Goal: Transaction & Acquisition: Purchase product/service

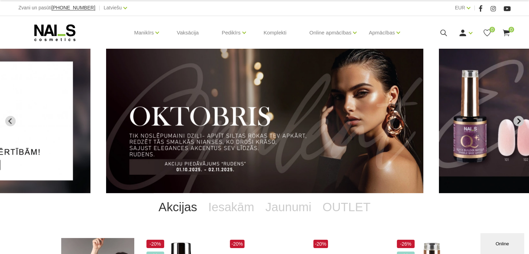
click at [518, 121] on icon "Next slide" at bounding box center [518, 121] width 6 height 6
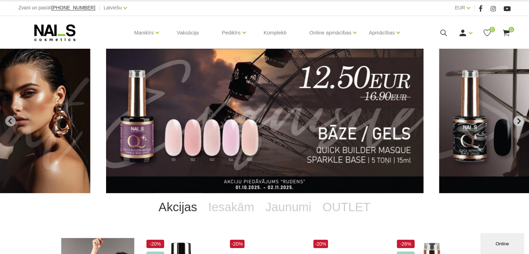
click at [518, 121] on icon "Next slide" at bounding box center [518, 121] width 6 height 6
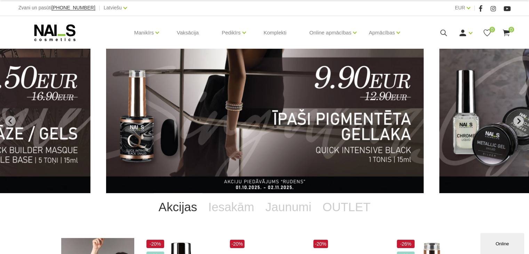
click at [518, 121] on icon "Next slide" at bounding box center [518, 121] width 6 height 6
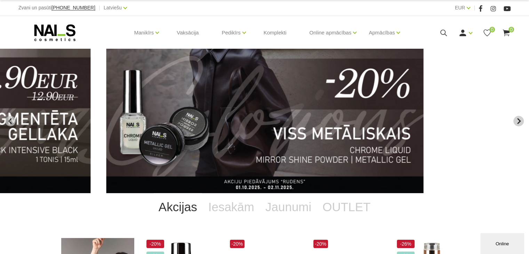
click at [518, 121] on icon "Next slide" at bounding box center [518, 121] width 6 height 6
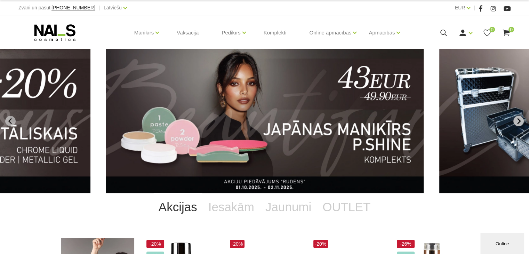
click at [518, 121] on icon "Next slide" at bounding box center [518, 121] width 6 height 6
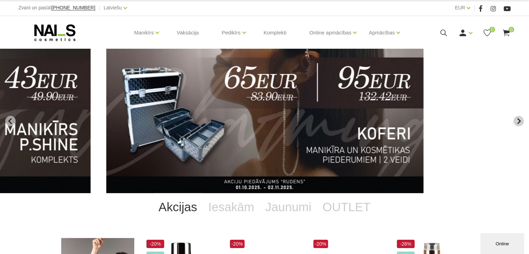
click at [519, 124] on icon "Next slide" at bounding box center [518, 121] width 6 height 6
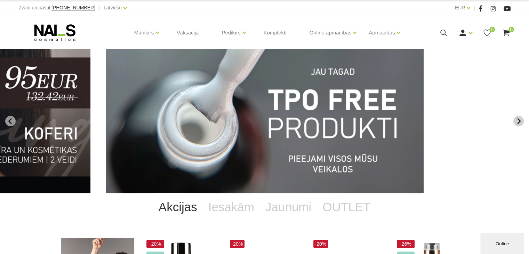
click at [519, 124] on icon "Next slide" at bounding box center [518, 121] width 6 height 6
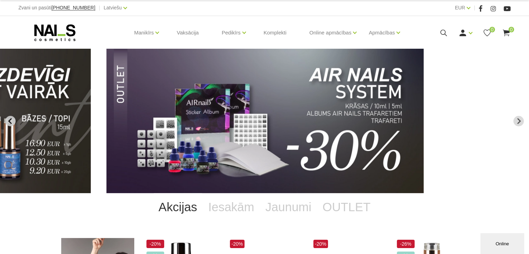
click at [11, 119] on icon "Previous slide" at bounding box center [10, 121] width 6 height 6
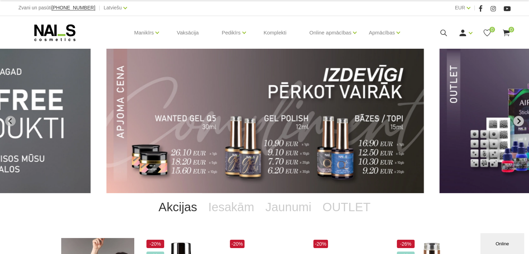
click at [519, 123] on icon "Next slide" at bounding box center [518, 121] width 6 height 6
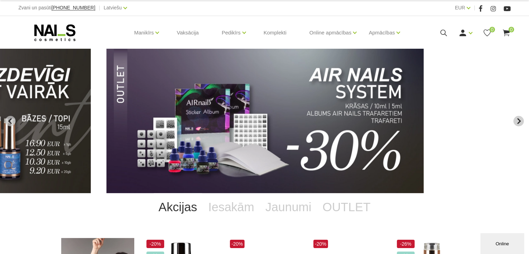
click at [519, 123] on icon "Next slide" at bounding box center [518, 121] width 3 height 6
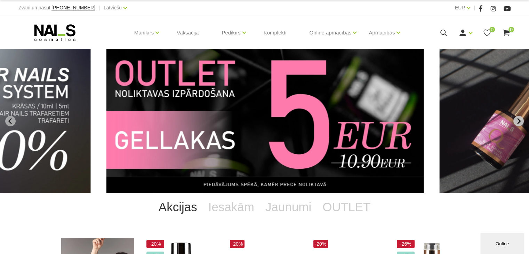
click at [519, 123] on icon "Next slide" at bounding box center [518, 121] width 3 height 6
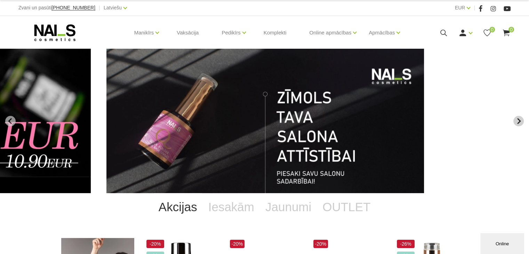
click at [519, 123] on icon "Next slide" at bounding box center [518, 121] width 3 height 6
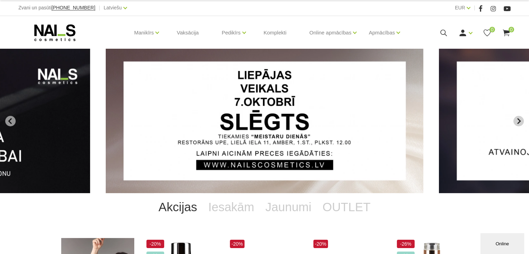
click at [519, 123] on icon "Next slide" at bounding box center [518, 121] width 3 height 6
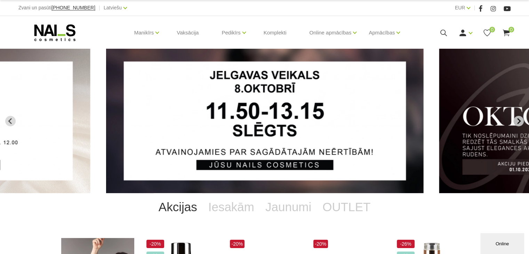
click at [519, 123] on icon "Next slide" at bounding box center [518, 121] width 3 height 6
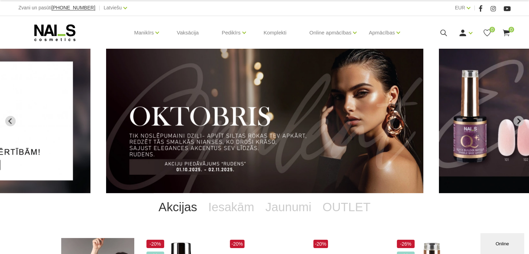
click at [326, 116] on img "3 of 13" at bounding box center [265, 121] width 318 height 144
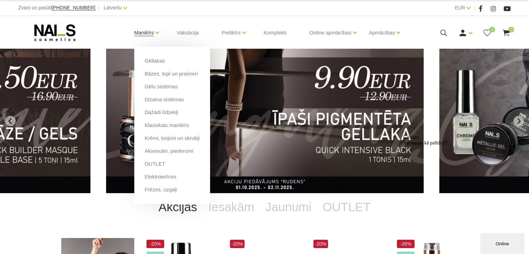
click at [151, 34] on link "Manikīrs" at bounding box center [144, 33] width 20 height 28
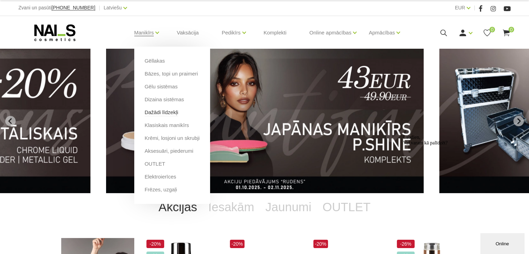
click at [168, 114] on link "Dažādi līdzekļi" at bounding box center [162, 113] width 34 height 8
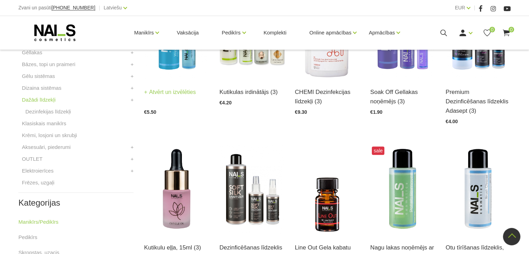
scroll to position [139, 0]
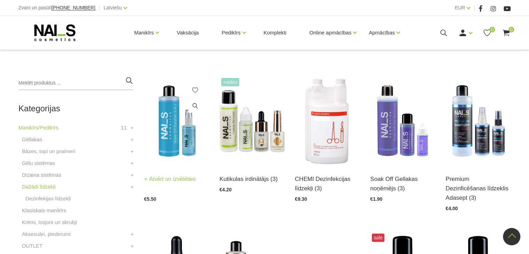
click at [180, 133] on img at bounding box center [176, 120] width 65 height 89
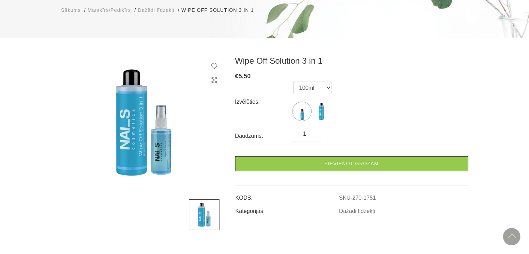
scroll to position [35, 0]
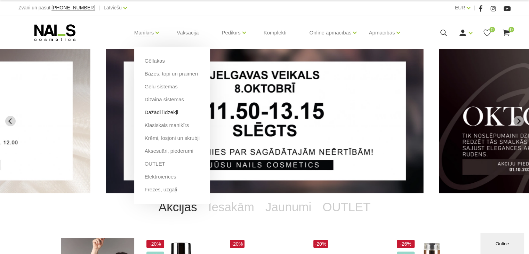
click at [175, 115] on link "Dažādi līdzekļi" at bounding box center [162, 113] width 34 height 8
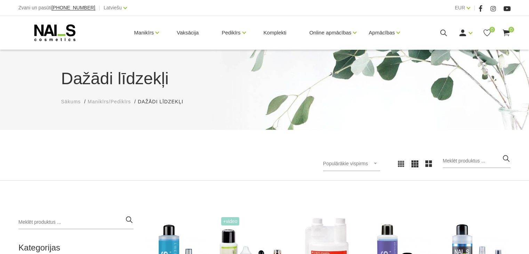
scroll to position [174, 0]
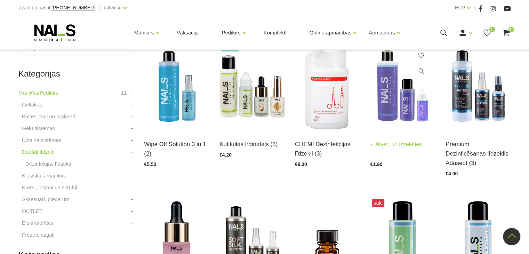
click at [406, 105] on img at bounding box center [402, 85] width 65 height 89
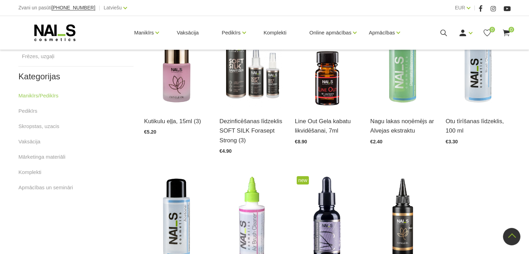
scroll to position [313, 0]
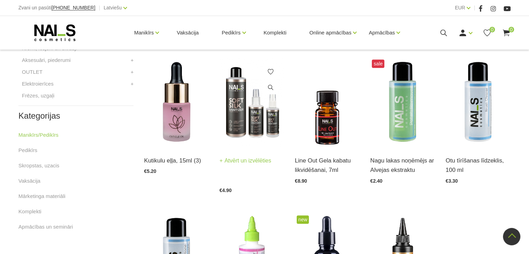
click at [243, 103] on img at bounding box center [251, 102] width 65 height 89
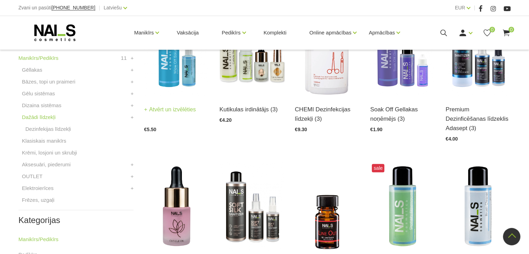
scroll to position [70, 0]
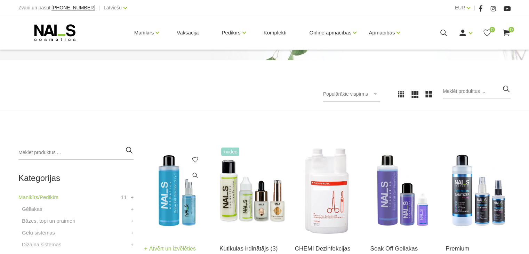
click at [172, 158] on img at bounding box center [176, 190] width 65 height 89
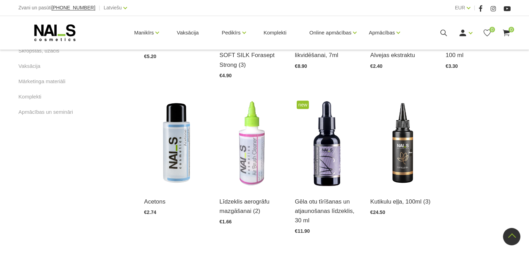
scroll to position [452, 0]
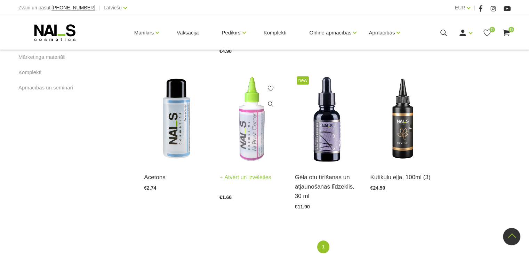
click at [256, 118] on img at bounding box center [251, 118] width 65 height 89
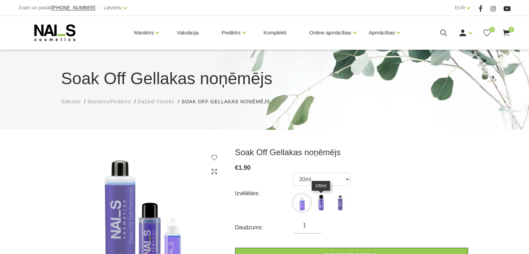
scroll to position [104, 0]
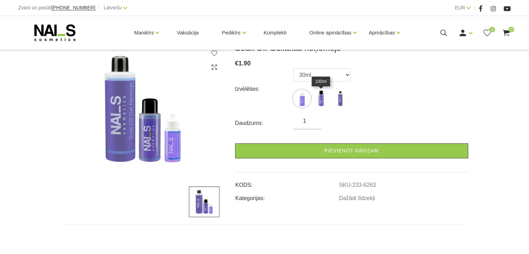
click at [326, 101] on img at bounding box center [320, 98] width 17 height 17
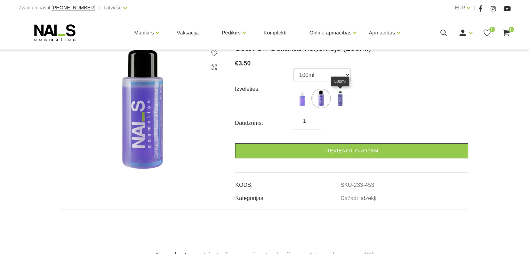
click at [345, 101] on img at bounding box center [339, 98] width 17 height 17
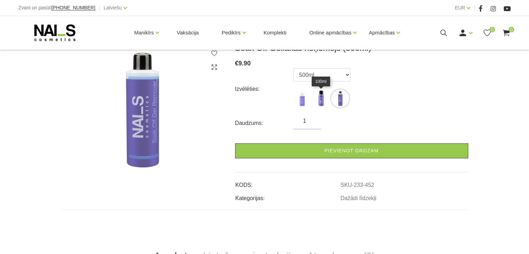
click at [323, 96] on img at bounding box center [320, 98] width 17 height 17
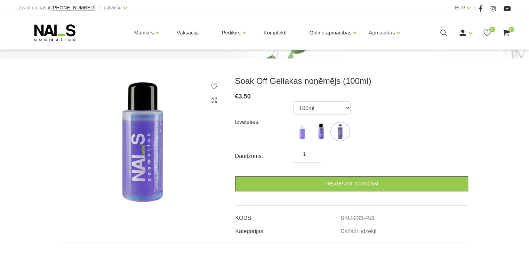
scroll to position [35, 0]
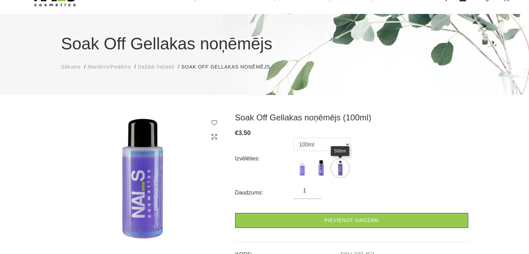
click at [339, 173] on img at bounding box center [339, 167] width 17 height 17
select select "452"
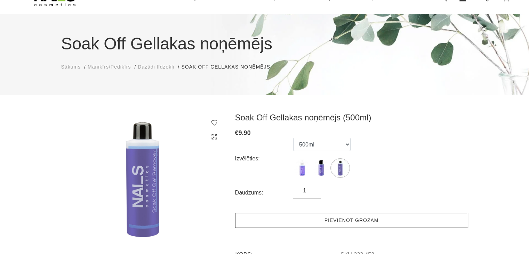
click at [369, 217] on link "Pievienot grozam" at bounding box center [351, 220] width 233 height 15
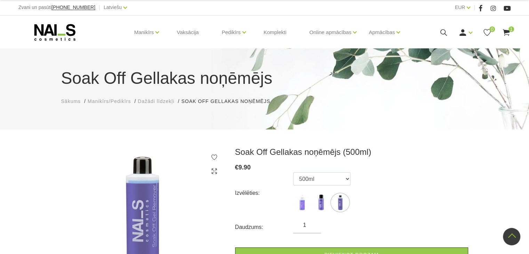
scroll to position [0, 0]
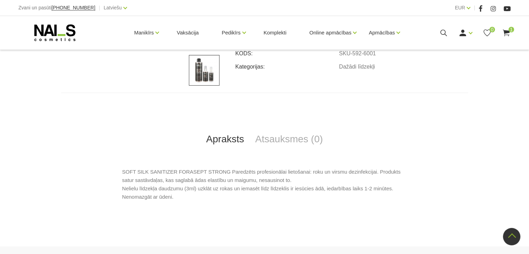
scroll to position [278, 0]
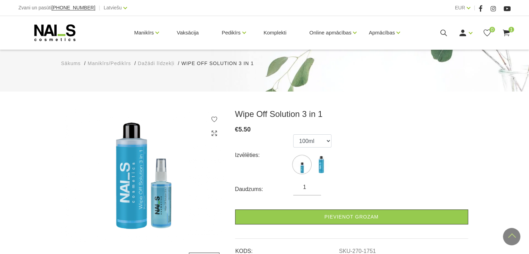
scroll to position [35, 0]
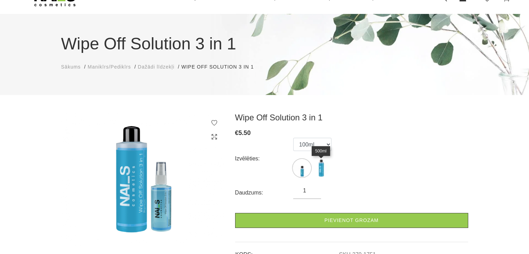
click at [324, 167] on img at bounding box center [320, 167] width 17 height 17
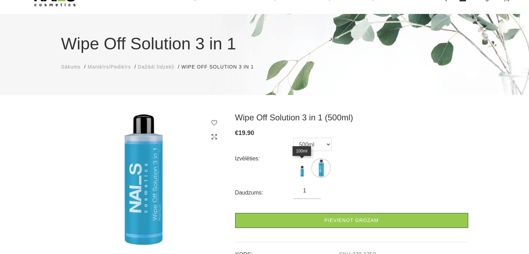
click at [302, 163] on img at bounding box center [301, 167] width 17 height 17
select select "1751"
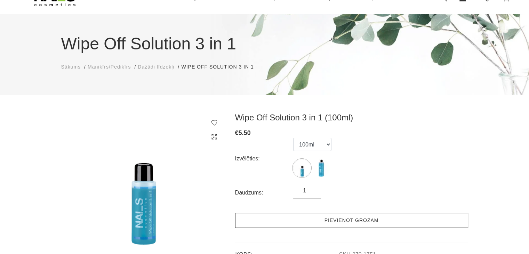
click at [313, 217] on link "Pievienot grozam" at bounding box center [351, 220] width 233 height 15
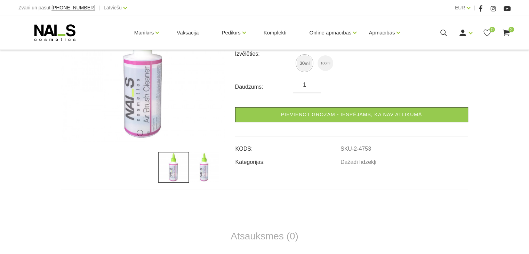
scroll to position [139, 0]
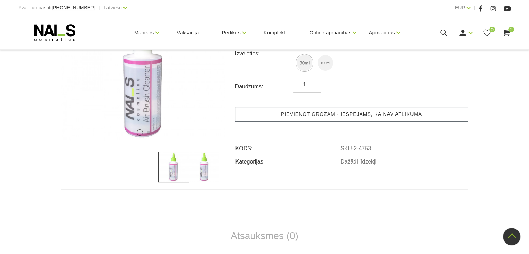
click at [318, 117] on link "Pievienot grozam - iespējams, ka nav atlikumā" at bounding box center [351, 114] width 233 height 15
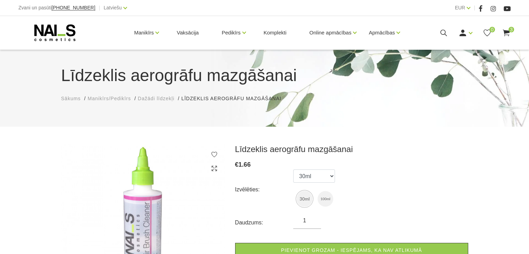
scroll to position [0, 0]
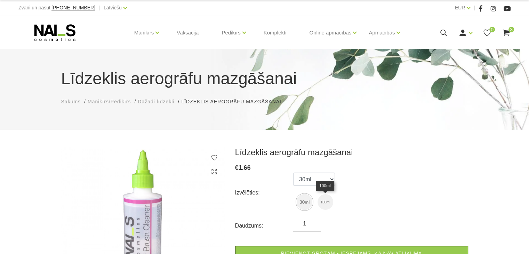
click at [330, 205] on img at bounding box center [326, 202] width 16 height 16
click at [306, 198] on img at bounding box center [305, 202] width 16 height 16
click at [323, 201] on img at bounding box center [326, 202] width 16 height 16
click at [306, 200] on img at bounding box center [305, 202] width 16 height 16
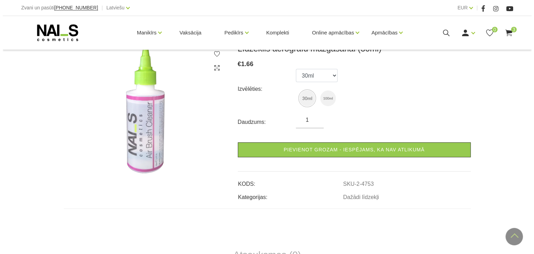
scroll to position [70, 0]
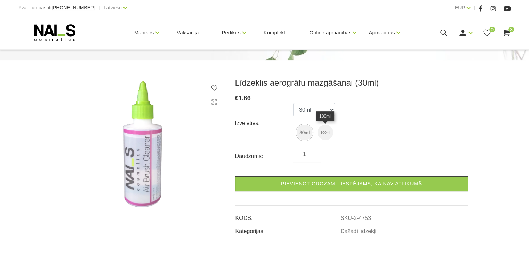
click at [331, 134] on img at bounding box center [326, 133] width 16 height 16
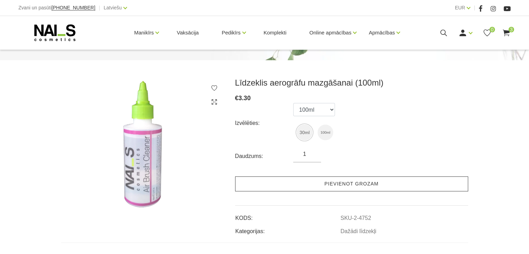
click at [366, 186] on link "Pievienot grozam" at bounding box center [351, 183] width 233 height 15
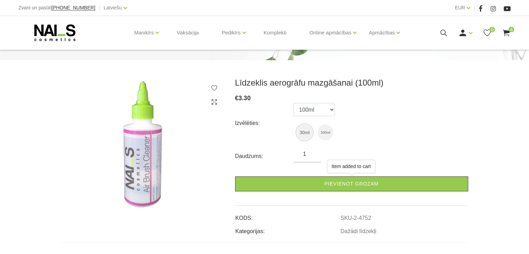
click at [507, 35] on icon at bounding box center [506, 33] width 9 height 9
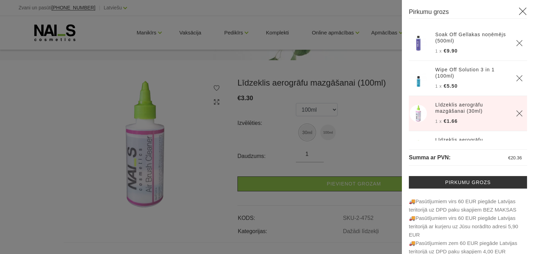
scroll to position [25, 0]
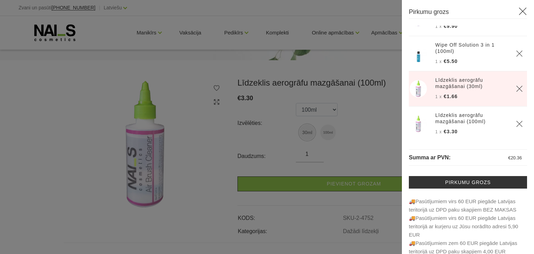
click at [517, 88] on use "Delete" at bounding box center [520, 89] width 6 height 6
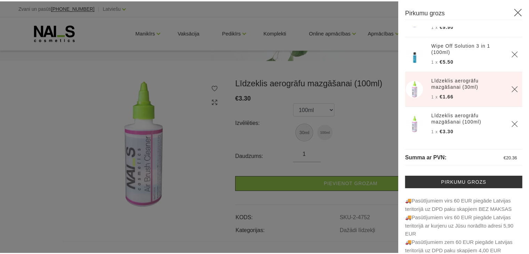
scroll to position [0, 0]
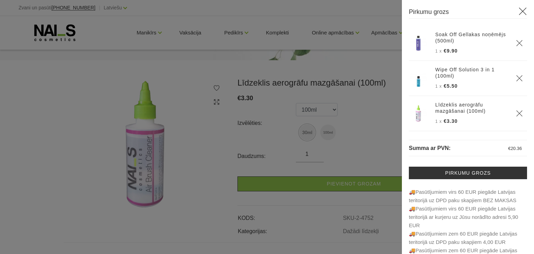
click at [519, 13] on icon at bounding box center [523, 11] width 9 height 9
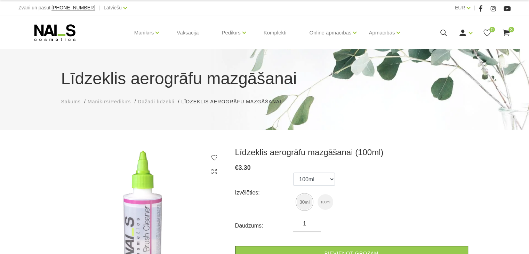
click at [504, 31] on use at bounding box center [506, 33] width 7 height 7
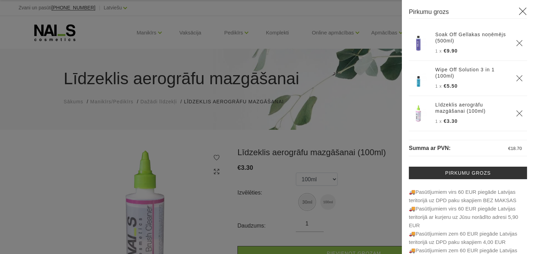
click at [517, 111] on icon "Delete" at bounding box center [519, 113] width 7 height 7
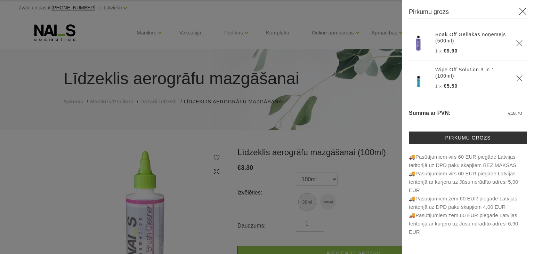
click at [310, 202] on div at bounding box center [267, 127] width 534 height 254
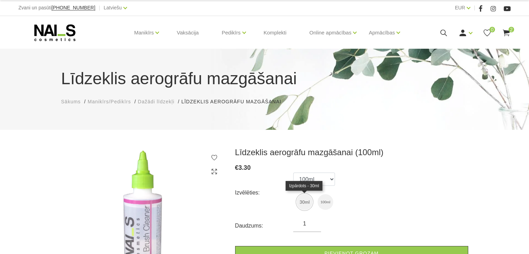
click at [307, 200] on img at bounding box center [305, 202] width 16 height 16
select select "4753"
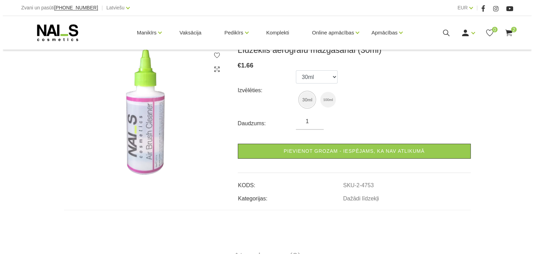
scroll to position [104, 0]
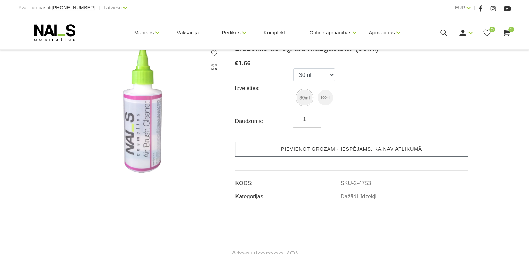
click at [353, 147] on link "Pievienot grozam - iespējams, ka nav atlikumā" at bounding box center [351, 149] width 233 height 15
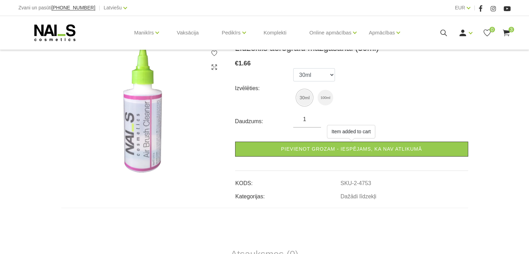
click at [510, 35] on icon at bounding box center [506, 33] width 9 height 9
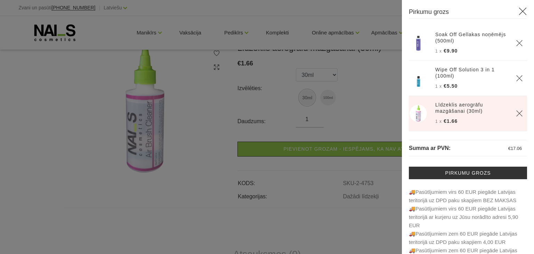
click at [424, 41] on img at bounding box center [418, 42] width 17 height 17
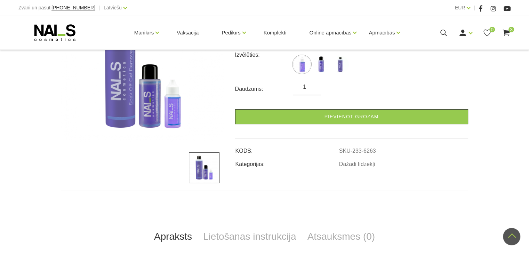
scroll to position [70, 0]
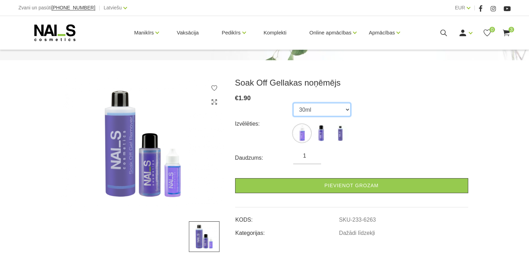
click at [339, 106] on select "30ml 100ml 500ml" at bounding box center [321, 109] width 57 height 13
click at [451, 125] on div "Izvēlēties: 30ml 100ml 500ml" at bounding box center [351, 124] width 233 height 42
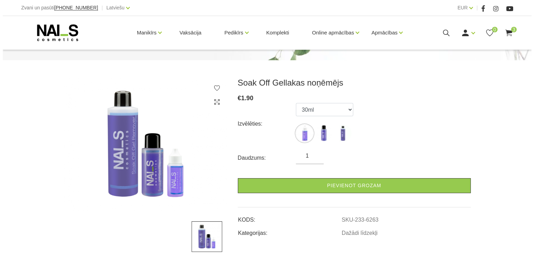
scroll to position [313, 0]
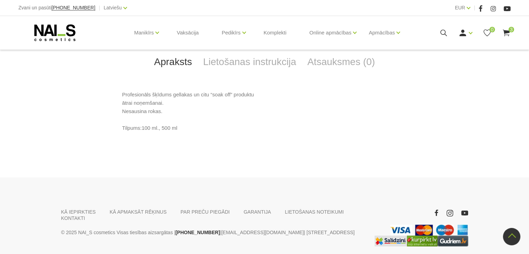
click at [506, 31] on use at bounding box center [506, 33] width 7 height 7
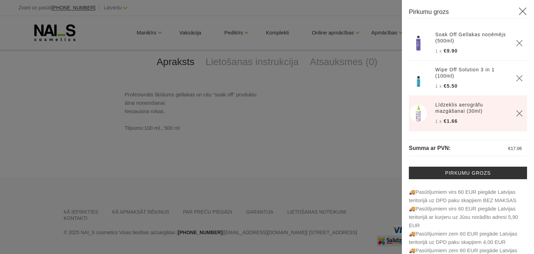
click at [423, 41] on img at bounding box center [418, 42] width 17 height 17
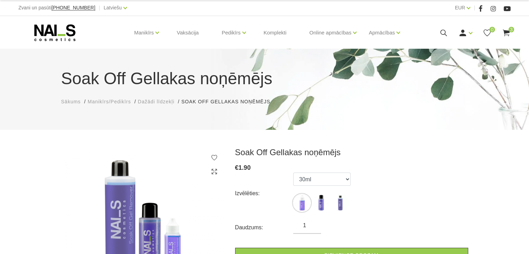
click at [507, 35] on icon at bounding box center [506, 33] width 9 height 9
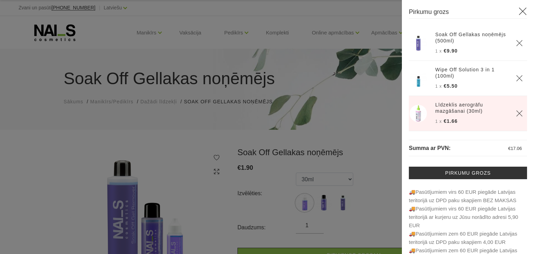
click at [423, 81] on img at bounding box center [418, 78] width 17 height 17
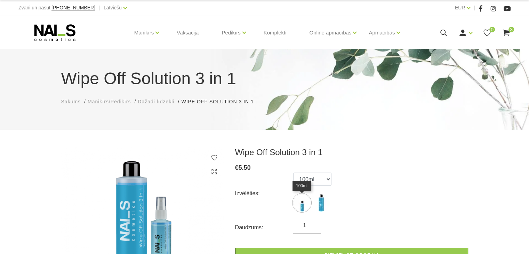
click at [301, 199] on img at bounding box center [301, 202] width 17 height 17
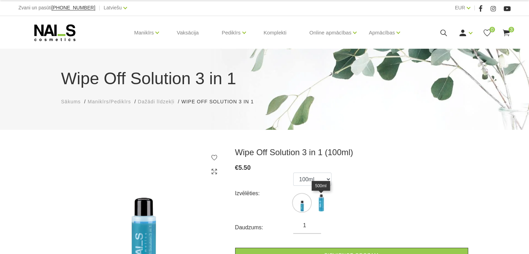
click at [326, 200] on img at bounding box center [320, 202] width 17 height 17
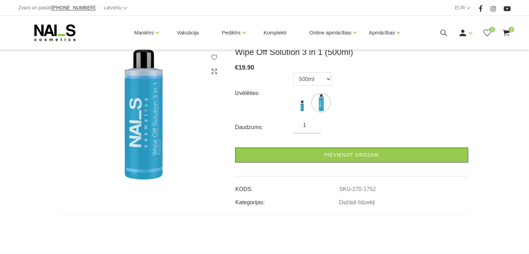
scroll to position [104, 0]
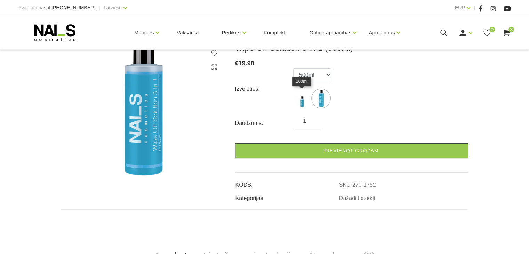
click at [301, 102] on img at bounding box center [301, 98] width 17 height 17
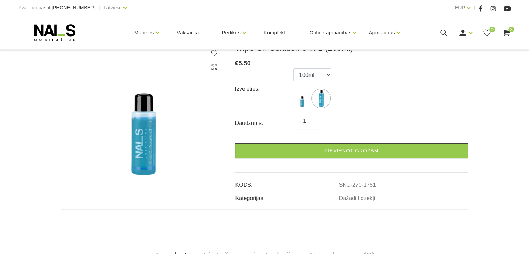
click at [303, 98] on img at bounding box center [301, 98] width 17 height 17
click at [303, 99] on img at bounding box center [301, 98] width 17 height 17
click at [304, 99] on img at bounding box center [301, 98] width 17 height 17
click at [321, 100] on img at bounding box center [320, 98] width 17 height 17
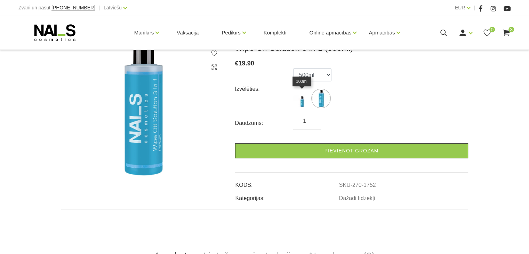
click at [303, 100] on img at bounding box center [301, 98] width 17 height 17
select select "1751"
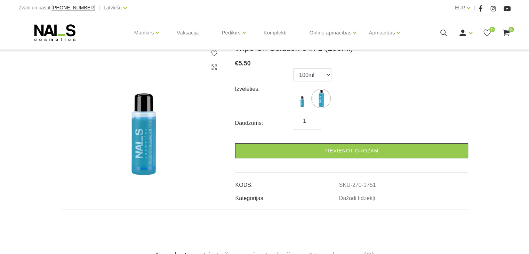
click at [511, 32] on span "3" at bounding box center [512, 30] width 6 height 6
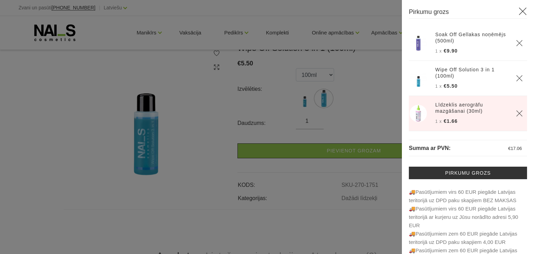
click at [519, 13] on icon at bounding box center [523, 11] width 9 height 9
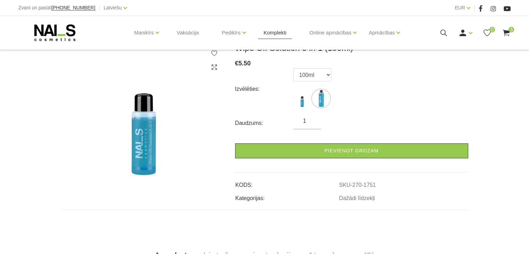
click at [266, 34] on link "Komplekti" at bounding box center [275, 32] width 34 height 33
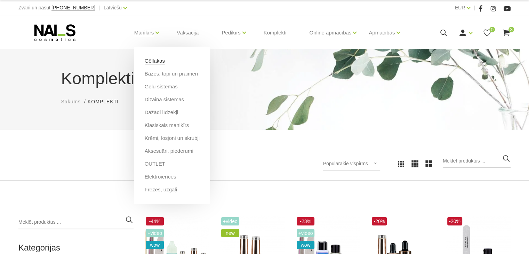
click at [151, 61] on link "Gēllakas" at bounding box center [155, 61] width 20 height 8
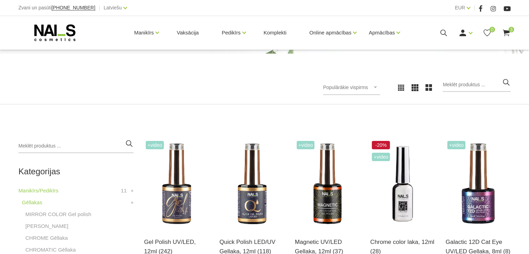
scroll to position [139, 0]
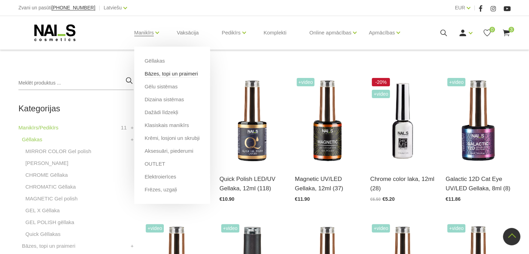
click at [175, 77] on link "Bāzes, topi un praimeri" at bounding box center [171, 74] width 53 height 8
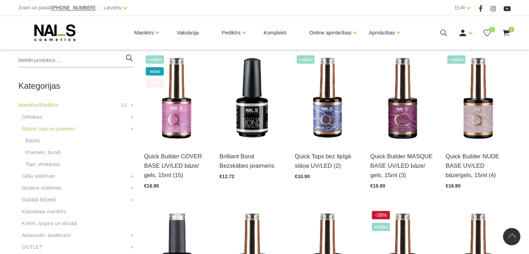
scroll to position [174, 0]
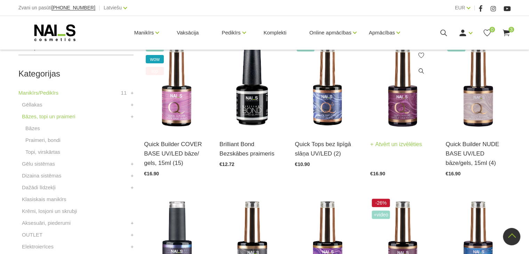
click at [402, 110] on img at bounding box center [402, 85] width 65 height 89
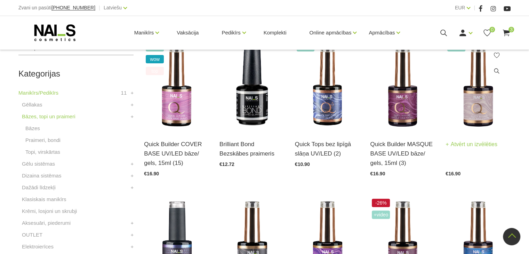
click at [484, 107] on img at bounding box center [478, 85] width 65 height 89
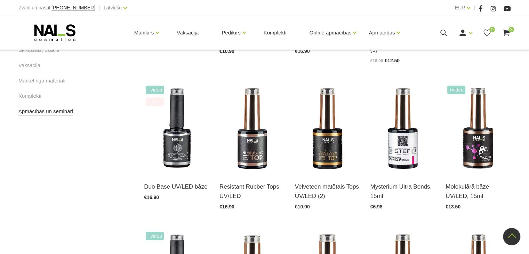
scroll to position [487, 0]
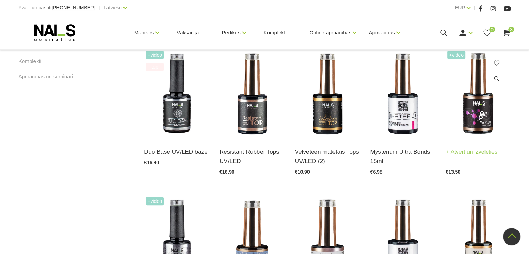
click at [458, 113] on img at bounding box center [478, 93] width 65 height 89
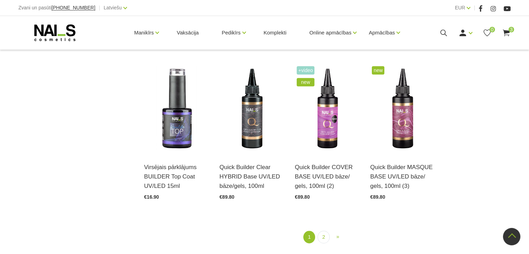
scroll to position [765, 0]
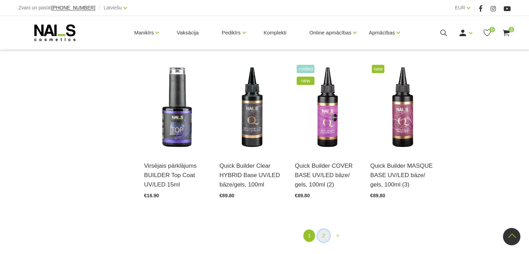
click at [323, 229] on link "2" at bounding box center [324, 235] width 12 height 13
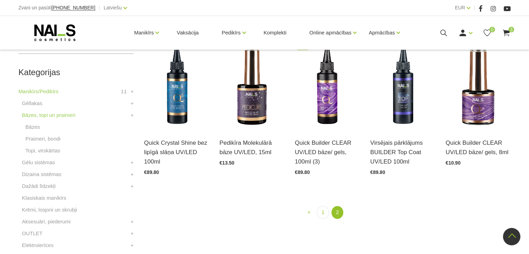
scroll to position [142, 0]
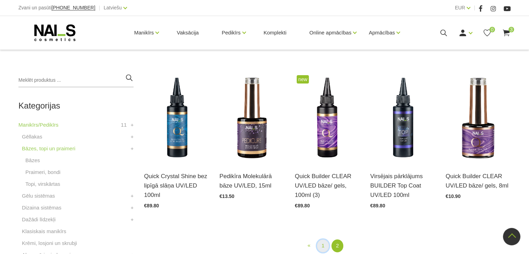
click at [323, 243] on link "1" at bounding box center [323, 245] width 12 height 13
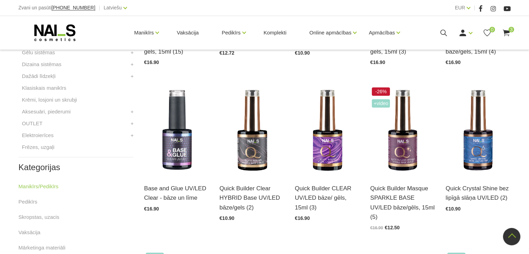
scroll to position [325, 0]
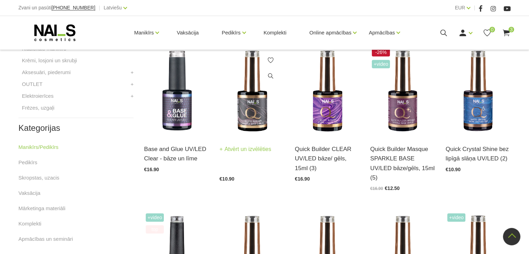
click at [243, 110] on img at bounding box center [251, 90] width 65 height 89
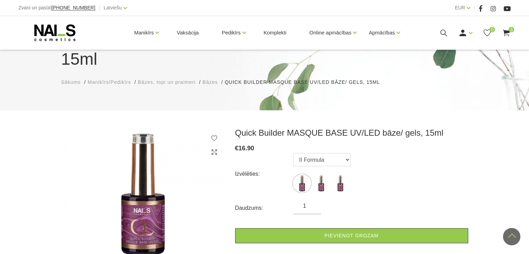
scroll to position [35, 0]
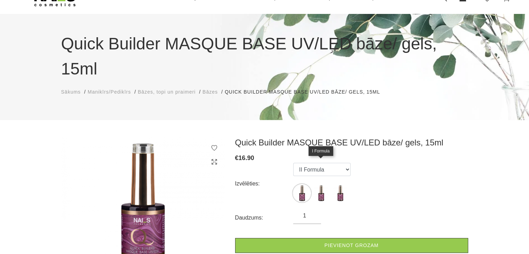
click at [318, 184] on img at bounding box center [320, 192] width 17 height 17
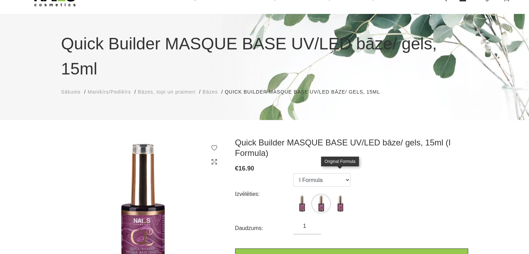
click at [337, 195] on img at bounding box center [339, 203] width 17 height 17
click at [321, 195] on img at bounding box center [320, 203] width 17 height 17
click at [306, 195] on img at bounding box center [301, 203] width 17 height 17
select select "3903"
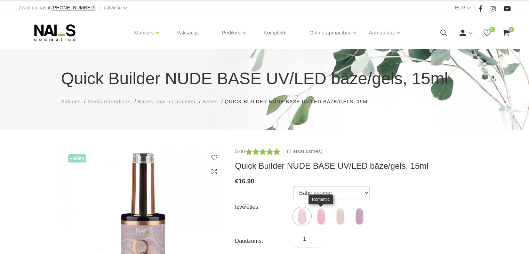
click at [321, 217] on img at bounding box center [320, 216] width 17 height 17
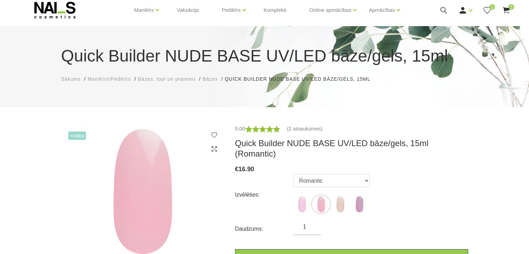
scroll to position [35, 0]
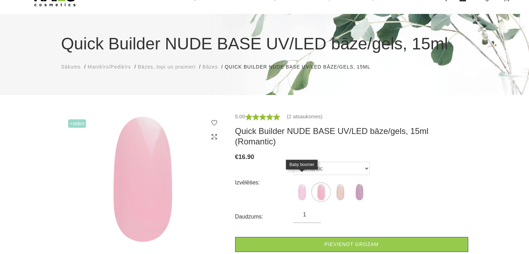
click at [306, 183] on img at bounding box center [301, 191] width 17 height 17
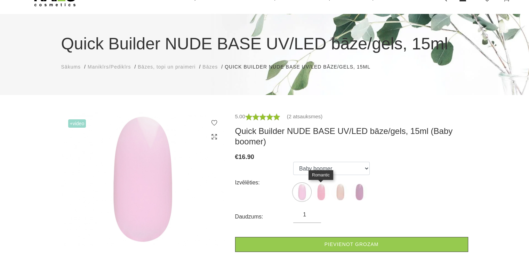
click at [317, 194] on img at bounding box center [320, 191] width 17 height 17
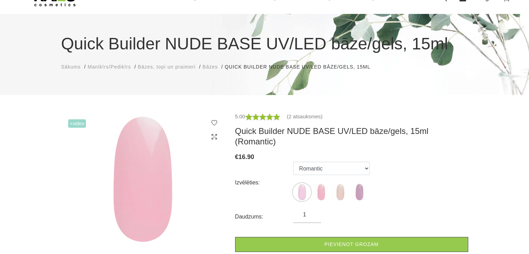
click at [342, 190] on img at bounding box center [339, 191] width 17 height 17
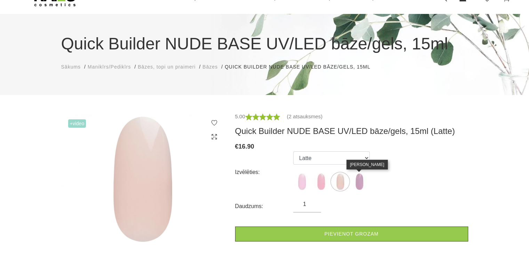
click at [361, 187] on img at bounding box center [359, 181] width 17 height 17
select select "6011"
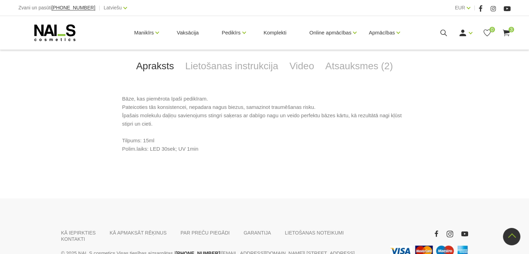
scroll to position [313, 0]
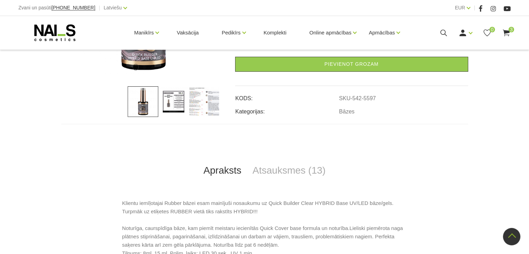
scroll to position [139, 0]
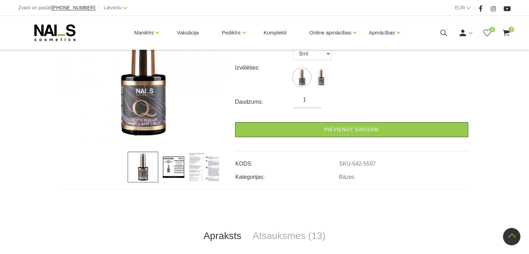
click at [198, 170] on img at bounding box center [204, 167] width 31 height 31
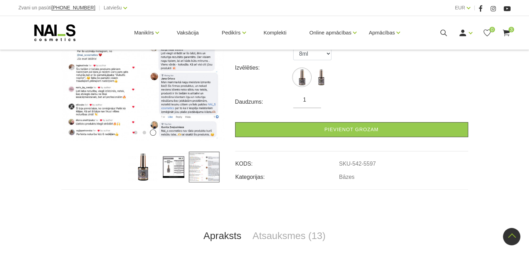
scroll to position [278, 0]
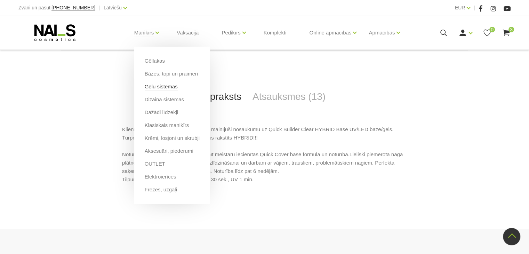
click at [173, 87] on link "Gēlu sistēmas" at bounding box center [161, 87] width 33 height 8
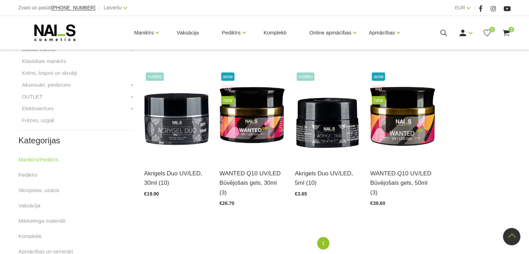
scroll to position [313, 0]
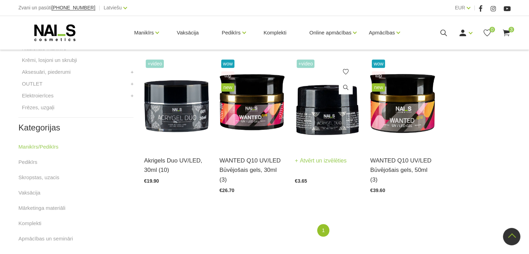
click at [324, 122] on img at bounding box center [327, 102] width 65 height 89
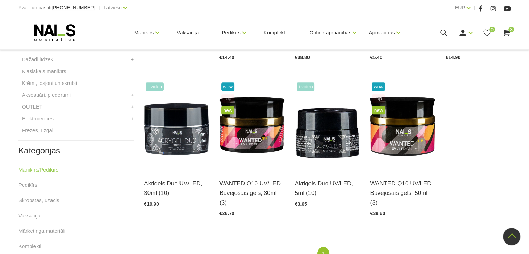
scroll to position [278, 0]
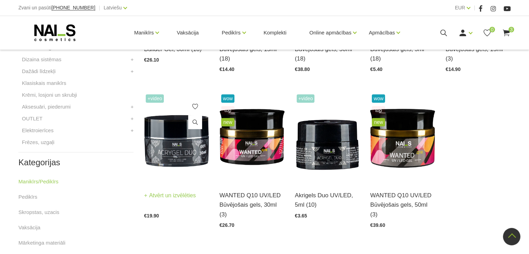
click at [174, 150] on img at bounding box center [176, 137] width 65 height 89
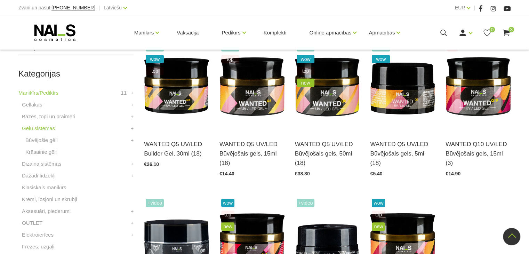
scroll to position [139, 0]
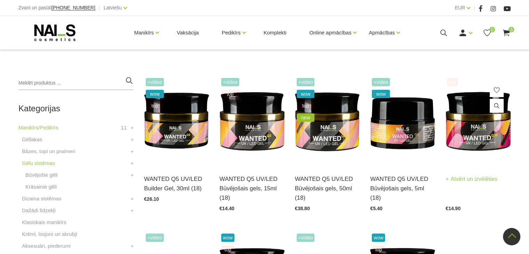
click at [471, 132] on img at bounding box center [478, 120] width 65 height 89
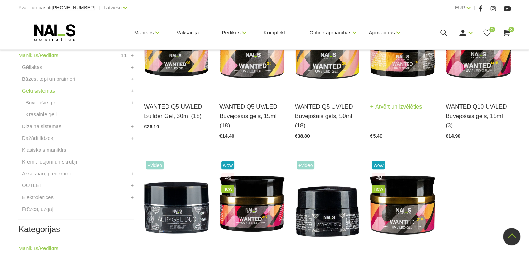
scroll to position [174, 0]
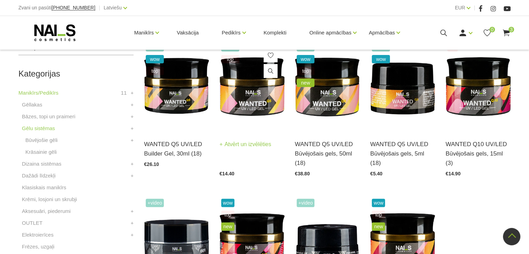
click at [248, 95] on img at bounding box center [251, 85] width 65 height 89
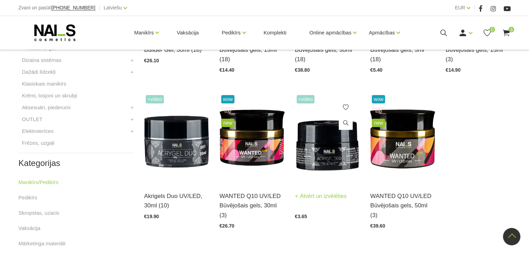
scroll to position [278, 0]
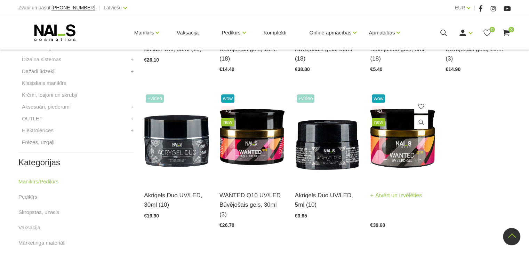
click at [395, 152] on img at bounding box center [402, 137] width 65 height 89
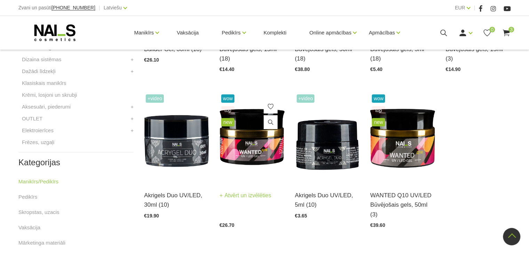
click at [243, 152] on img at bounding box center [251, 137] width 65 height 89
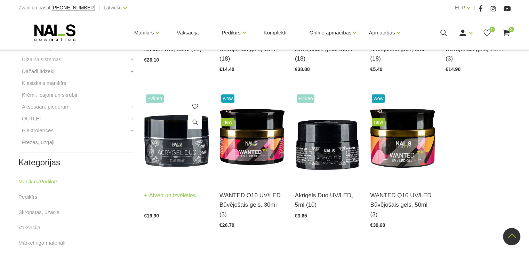
click at [167, 137] on img at bounding box center [176, 137] width 65 height 89
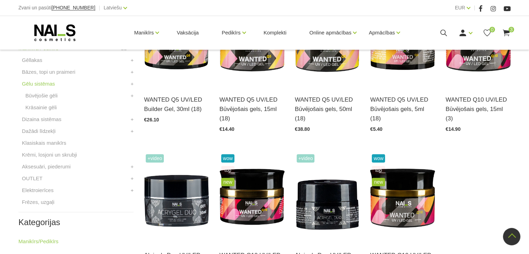
scroll to position [243, 0]
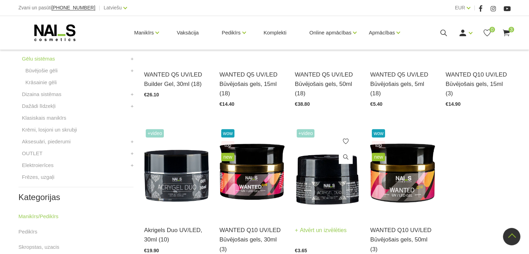
click at [325, 181] on img at bounding box center [327, 171] width 65 height 89
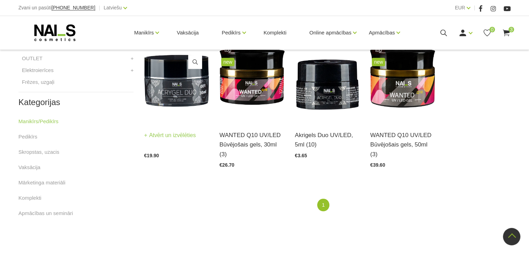
scroll to position [278, 0]
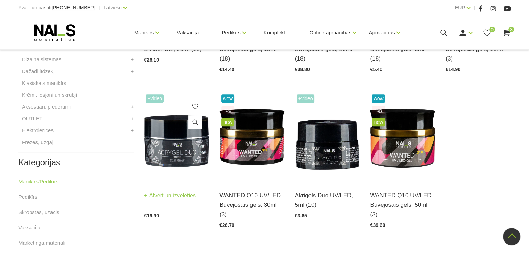
click at [166, 141] on img at bounding box center [176, 137] width 65 height 89
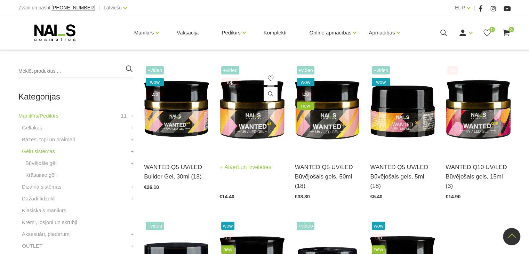
scroll to position [139, 0]
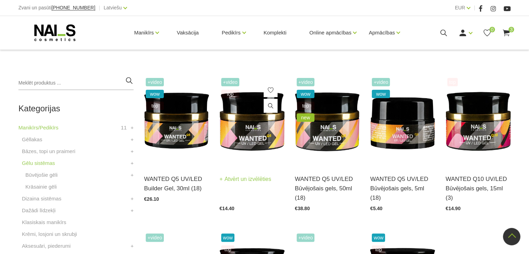
click at [256, 145] on img at bounding box center [251, 120] width 65 height 89
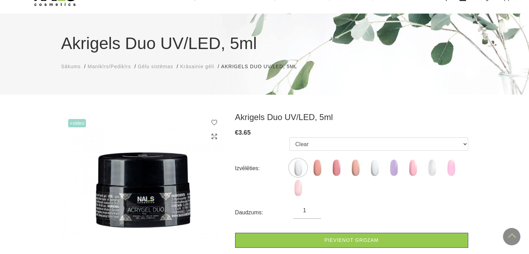
scroll to position [35, 0]
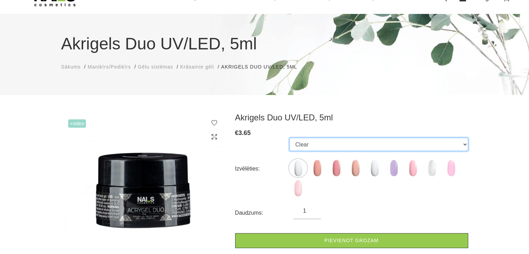
click at [321, 146] on select "Clear Rosy Peach Rose Cool Nude Cool White Lavender Warm Nude Sparkle White Cot…" at bounding box center [378, 144] width 179 height 13
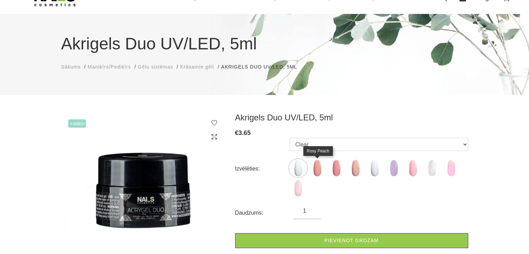
click at [318, 163] on img at bounding box center [317, 167] width 17 height 17
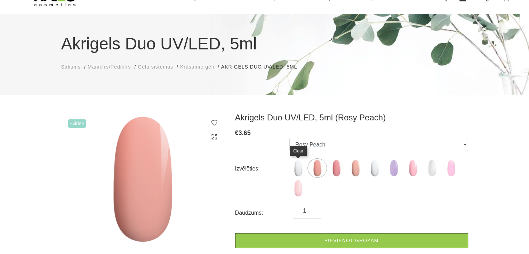
click at [303, 165] on img at bounding box center [297, 167] width 17 height 17
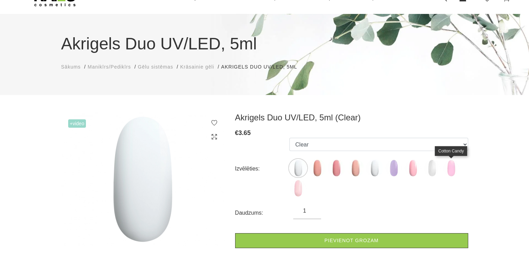
click at [451, 169] on img at bounding box center [450, 167] width 17 height 17
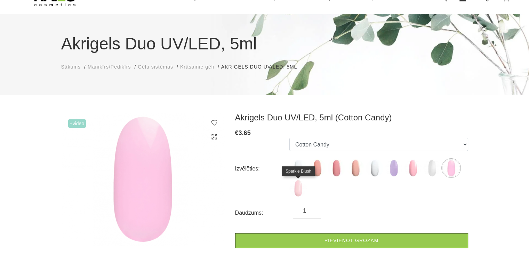
click at [300, 188] on img at bounding box center [297, 187] width 17 height 17
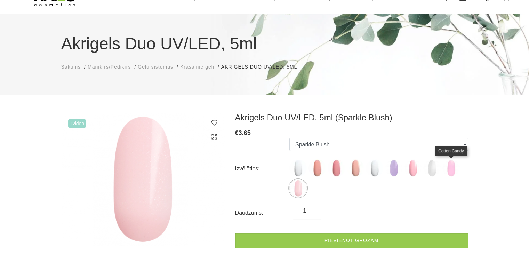
click at [456, 171] on img at bounding box center [450, 167] width 17 height 17
select select "6390"
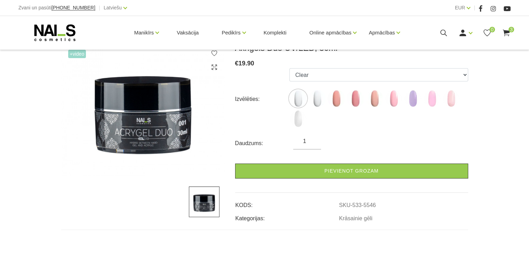
scroll to position [104, 0]
click at [319, 101] on img at bounding box center [317, 98] width 17 height 17
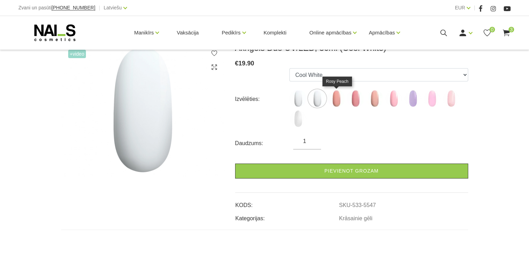
click at [342, 103] on img at bounding box center [336, 98] width 17 height 17
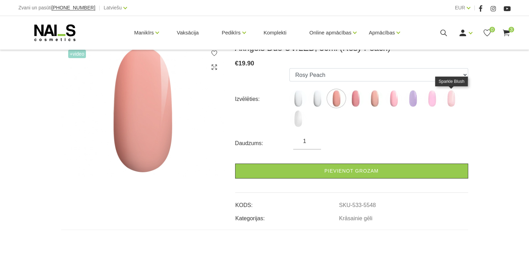
click at [450, 101] on img at bounding box center [450, 98] width 17 height 17
select select "6385"
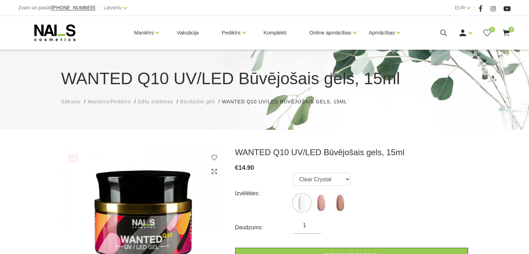
scroll to position [104, 0]
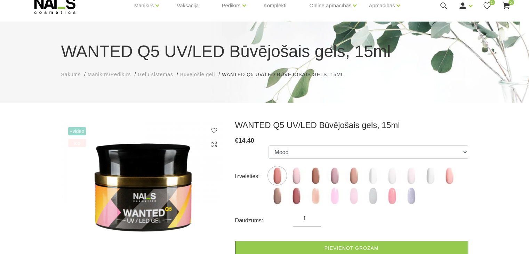
scroll to position [35, 0]
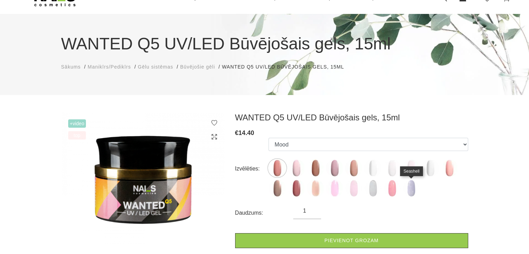
click at [407, 189] on img at bounding box center [410, 187] width 17 height 17
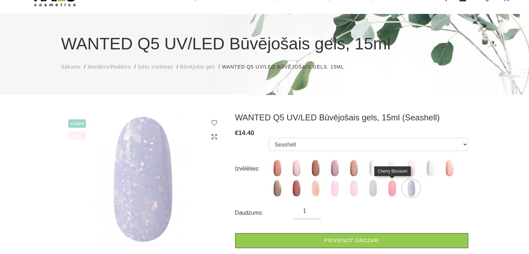
click at [395, 191] on img at bounding box center [391, 187] width 17 height 17
select select "6430"
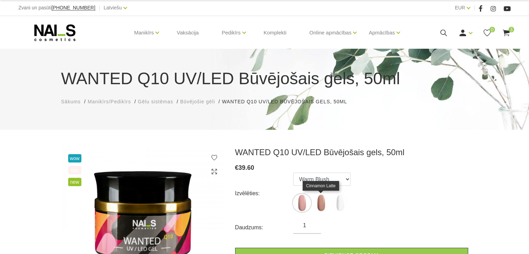
click at [317, 201] on img at bounding box center [320, 202] width 17 height 17
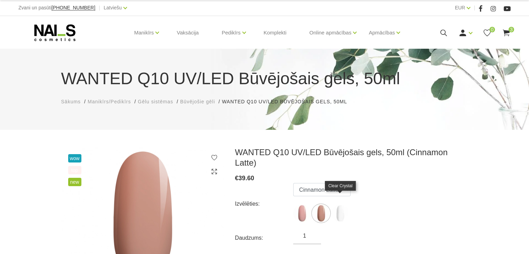
click at [341, 205] on img at bounding box center [339, 213] width 17 height 17
select select "4684"
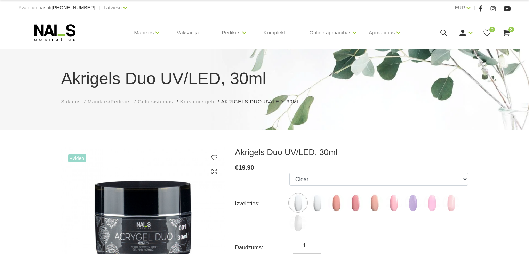
scroll to position [35, 0]
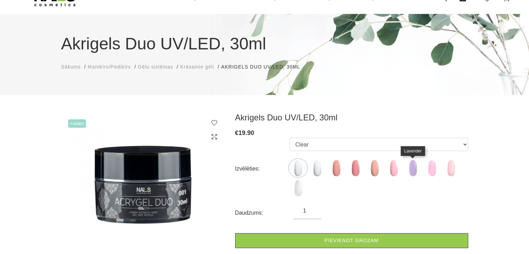
click at [410, 170] on img at bounding box center [412, 167] width 17 height 17
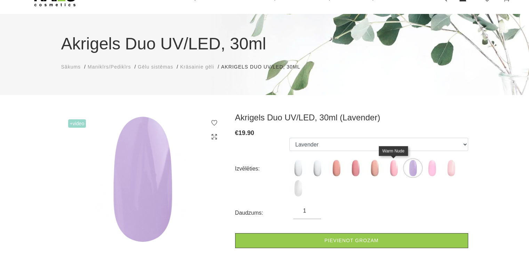
click at [398, 174] on img at bounding box center [393, 167] width 17 height 17
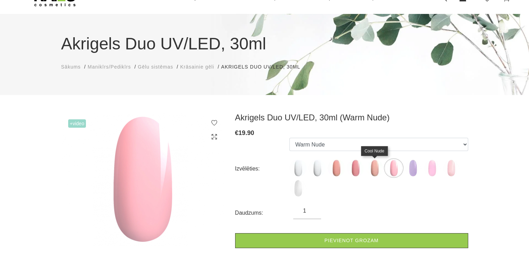
click at [373, 175] on img at bounding box center [374, 167] width 17 height 17
select select "5550"
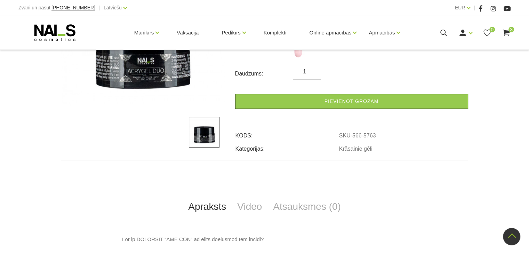
click at [155, 76] on img at bounding box center [142, 39] width 163 height 133
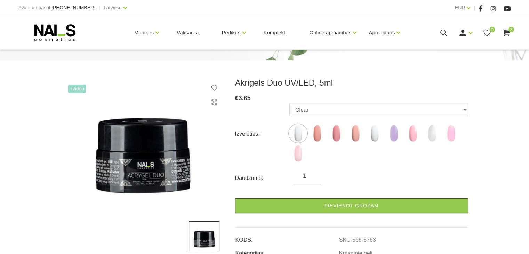
click at [74, 87] on span "+Video" at bounding box center [77, 89] width 18 height 8
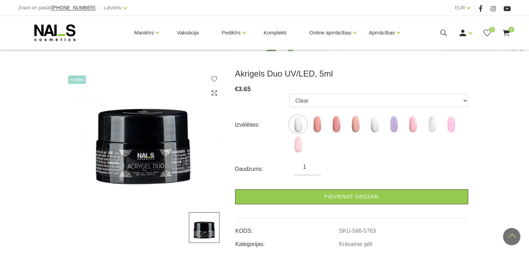
scroll to position [78, 0]
click at [172, 140] on img at bounding box center [142, 135] width 163 height 133
click at [77, 81] on span "+Video" at bounding box center [77, 80] width 18 height 8
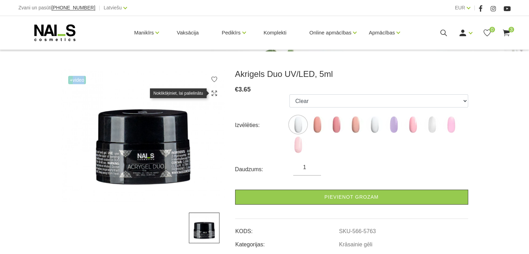
click at [212, 90] on icon at bounding box center [214, 93] width 7 height 7
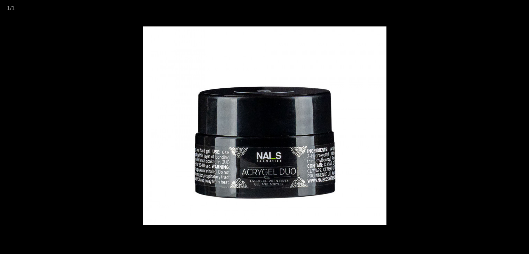
click at [335, 116] on img at bounding box center [264, 125] width 243 height 198
drag, startPoint x: 448, startPoint y: 109, endPoint x: 352, endPoint y: 85, distance: 99.0
click at [447, 108] on div at bounding box center [264, 127] width 529 height 254
drag, startPoint x: 498, startPoint y: 40, endPoint x: 533, endPoint y: 16, distance: 42.8
click at [501, 39] on div at bounding box center [264, 127] width 529 height 254
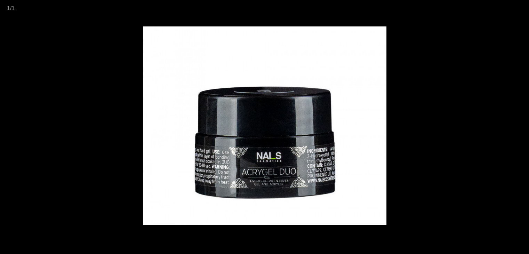
scroll to position [78, 0]
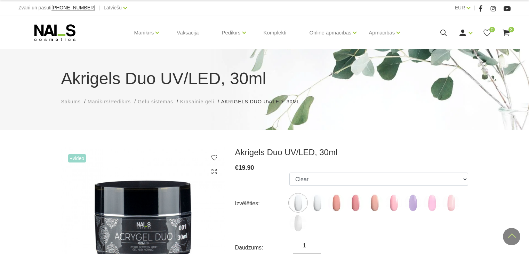
scroll to position [35, 0]
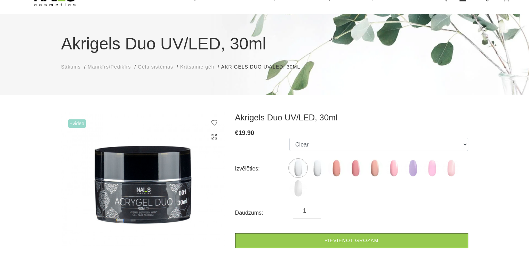
click at [72, 125] on span "+Video" at bounding box center [77, 123] width 18 height 8
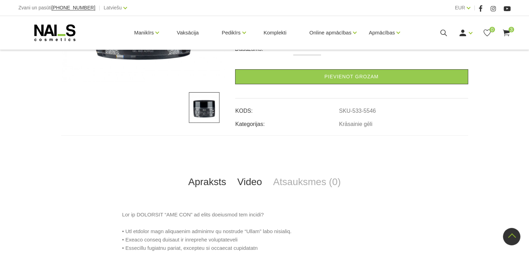
scroll to position [243, 0]
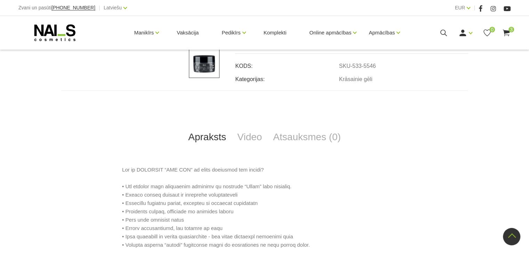
click at [209, 67] on img at bounding box center [204, 62] width 31 height 31
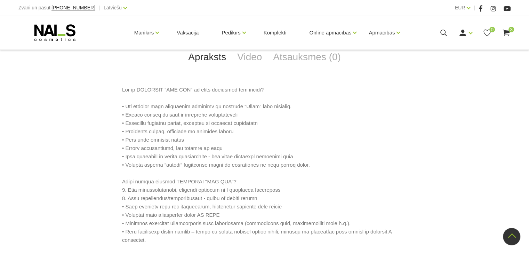
scroll to position [313, 0]
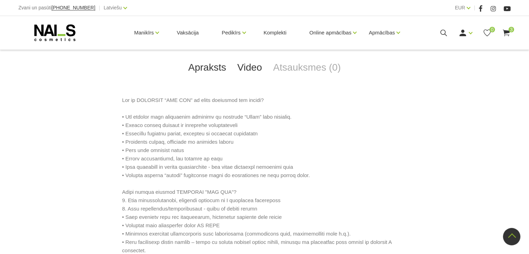
click at [251, 70] on link "Video" at bounding box center [250, 67] width 36 height 23
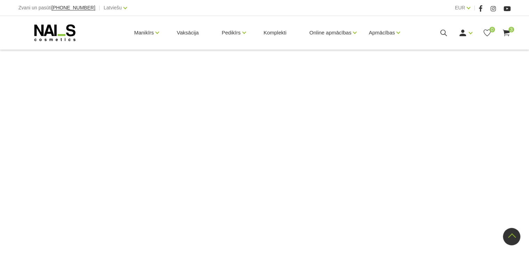
scroll to position [348, 0]
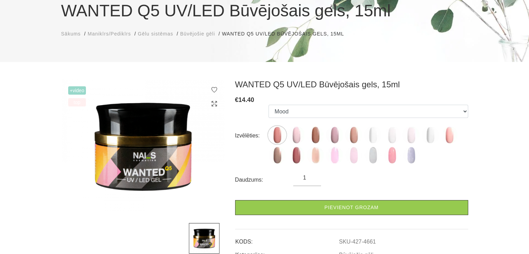
scroll to position [70, 0]
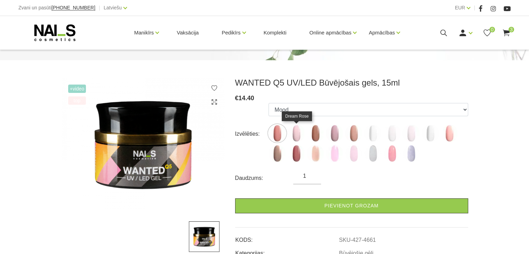
click at [295, 137] on img at bounding box center [296, 133] width 17 height 17
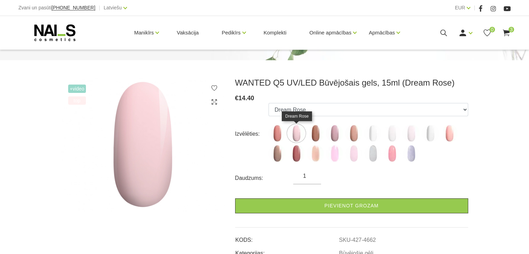
click at [300, 137] on img at bounding box center [296, 133] width 17 height 17
click at [410, 134] on img at bounding box center [410, 133] width 17 height 17
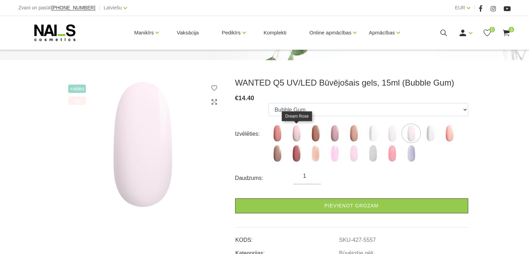
click at [298, 137] on img at bounding box center [296, 133] width 17 height 17
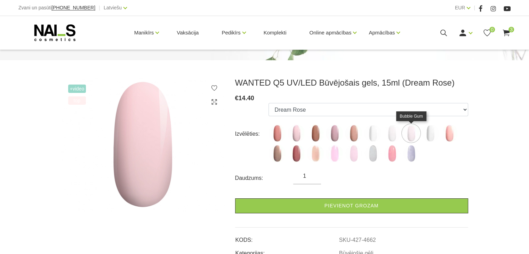
click at [409, 136] on img at bounding box center [410, 133] width 17 height 17
select select "5557"
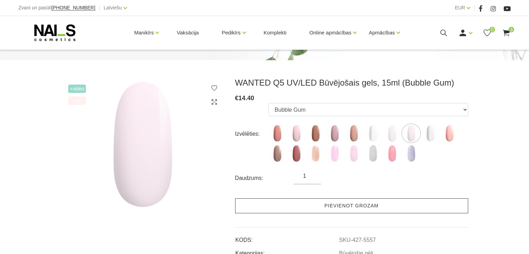
click at [351, 208] on link "Pievienot grozam" at bounding box center [351, 205] width 233 height 15
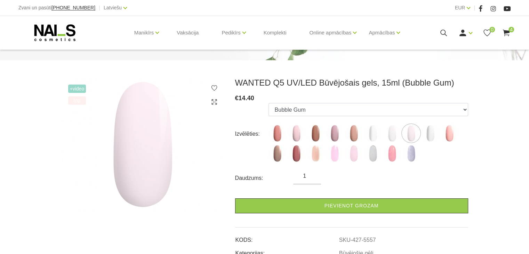
click at [506, 35] on icon at bounding box center [506, 33] width 9 height 9
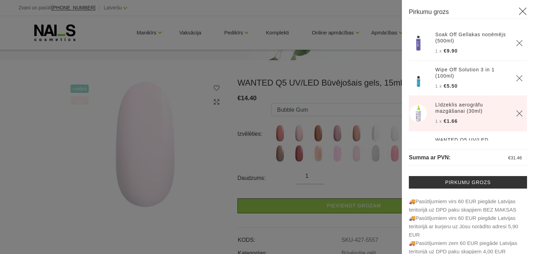
scroll to position [31, 0]
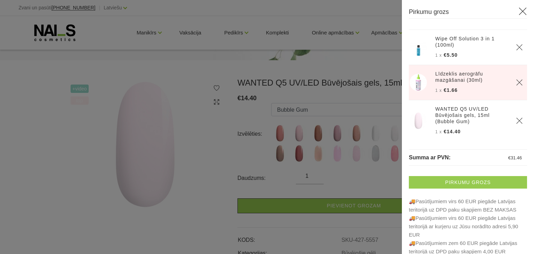
click at [478, 185] on link "Pirkumu grozs" at bounding box center [468, 182] width 118 height 13
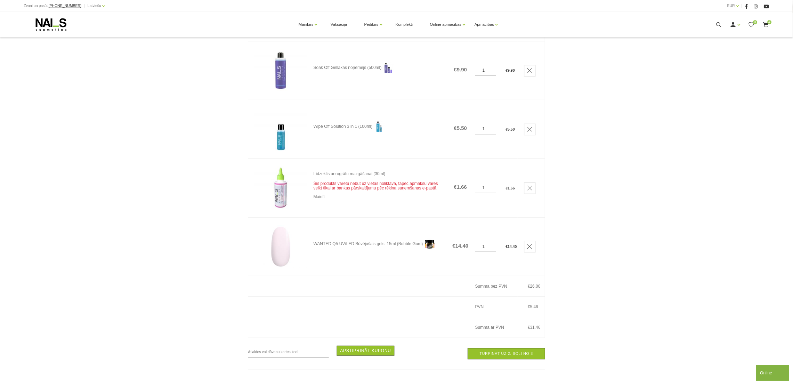
scroll to position [112, 0]
